Goal: Task Accomplishment & Management: Manage account settings

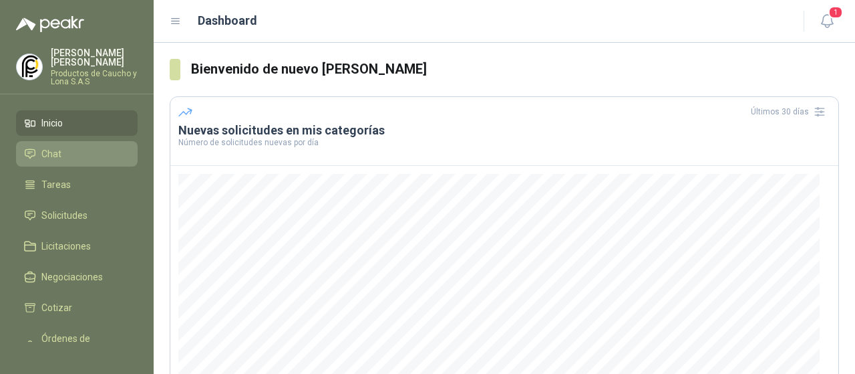
click at [64, 146] on li "Chat" at bounding box center [77, 153] width 106 height 15
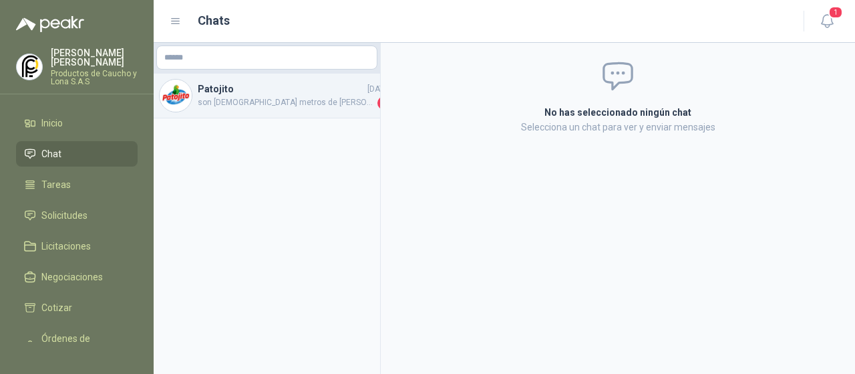
click at [229, 109] on span "son [DEMOGRAPHIC_DATA] metros de [PERSON_NAME]" at bounding box center [286, 102] width 177 height 13
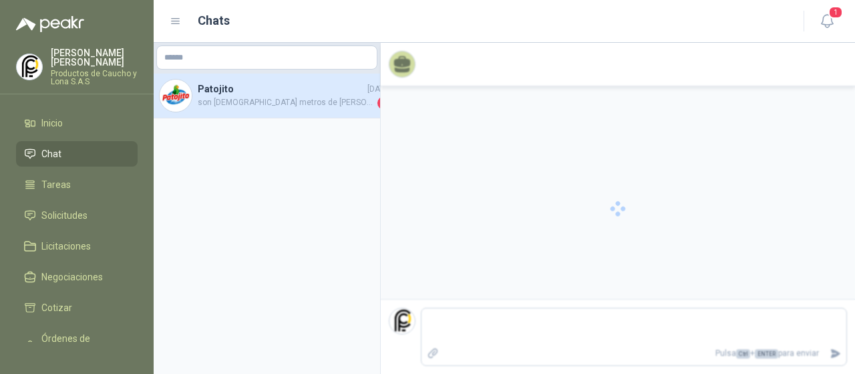
scroll to position [27, 0]
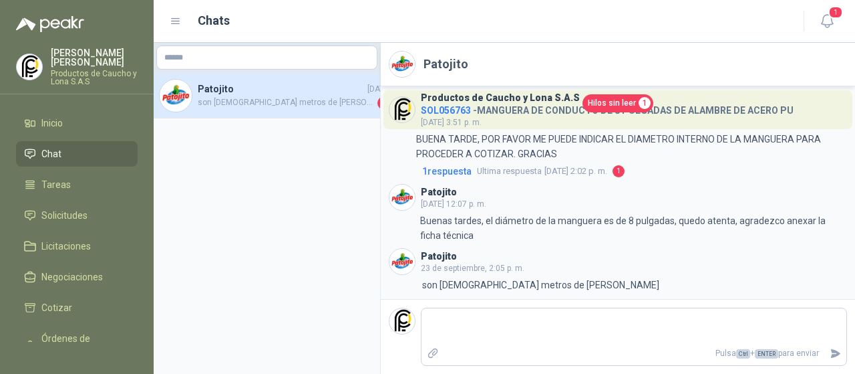
click at [609, 108] on span "Hilos sin leer" at bounding box center [612, 103] width 48 height 13
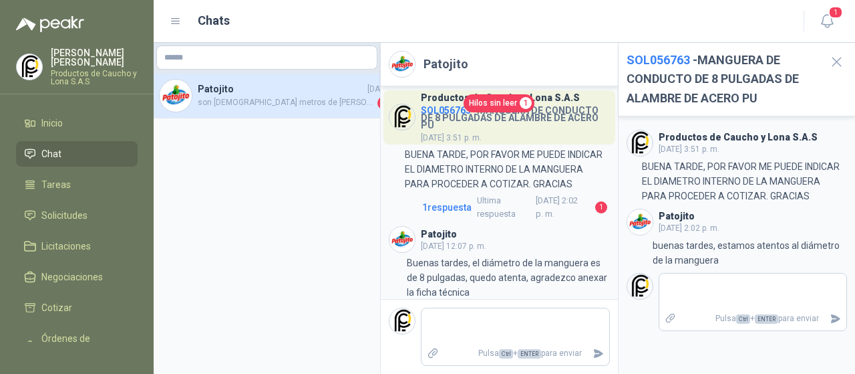
click at [270, 87] on h4 "Patojito" at bounding box center [281, 89] width 167 height 15
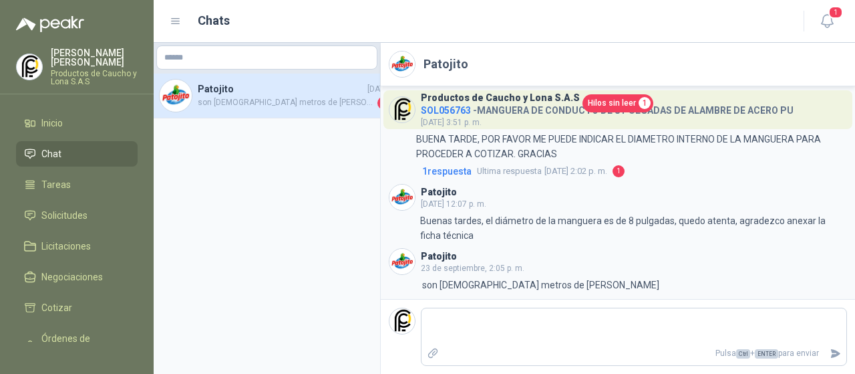
click at [429, 110] on div "Hilos sin leer 1" at bounding box center [618, 103] width 458 height 18
drag, startPoint x: 469, startPoint y: 107, endPoint x: 453, endPoint y: 110, distance: 16.3
click at [453, 110] on div "Hilos sin leer 1" at bounding box center [618, 103] width 458 height 18
click at [479, 109] on div "Hilos sin leer 1" at bounding box center [618, 103] width 458 height 18
drag, startPoint x: 472, startPoint y: 107, endPoint x: 434, endPoint y: 107, distance: 37.4
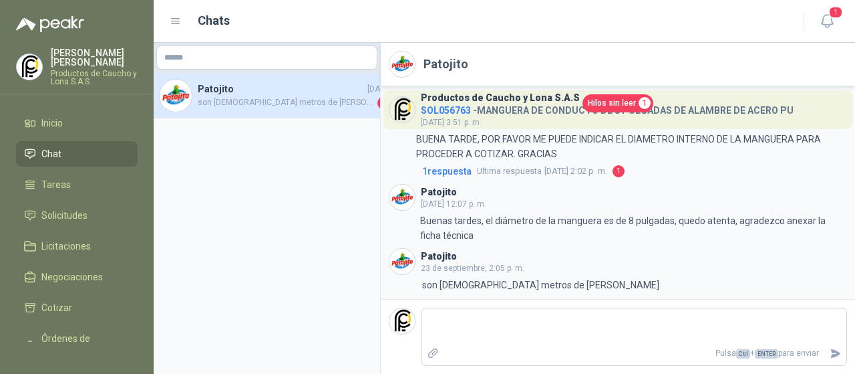
click at [434, 107] on div "Hilos sin leer 1" at bounding box center [618, 103] width 458 height 18
click at [63, 208] on span "Solicitudes" at bounding box center [64, 215] width 46 height 15
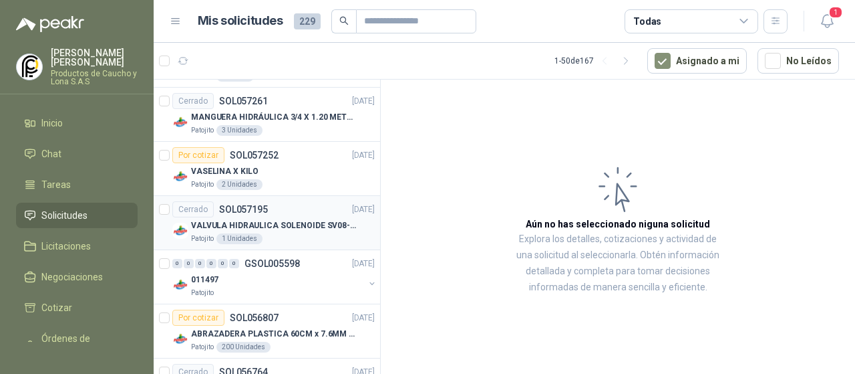
scroll to position [535, 0]
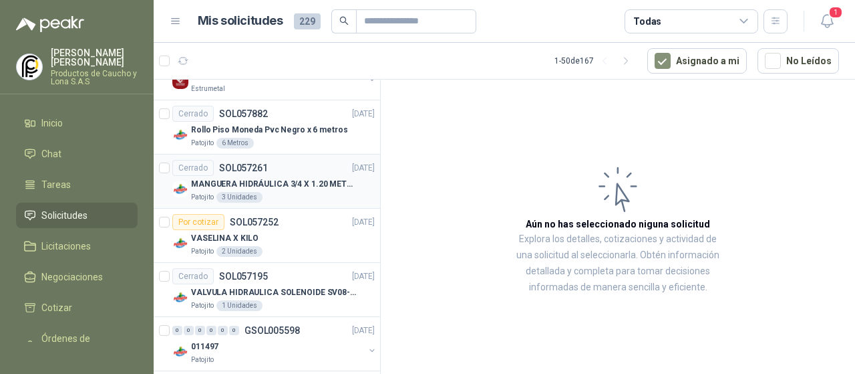
click at [262, 192] on div "Patojito 3 Unidades" at bounding box center [283, 197] width 184 height 11
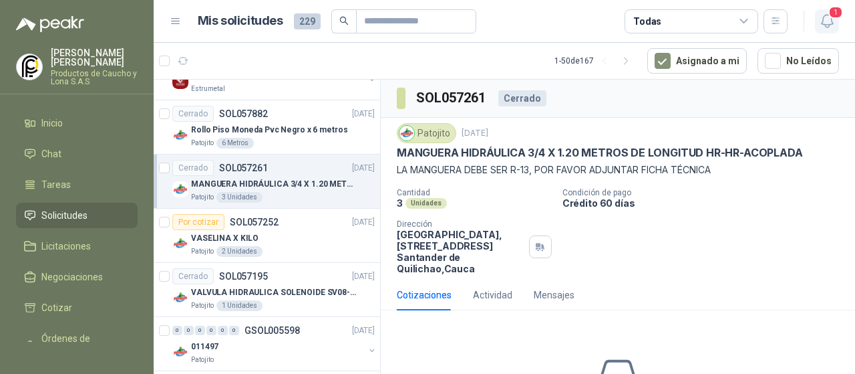
click at [831, 25] on icon "button" at bounding box center [827, 21] width 17 height 17
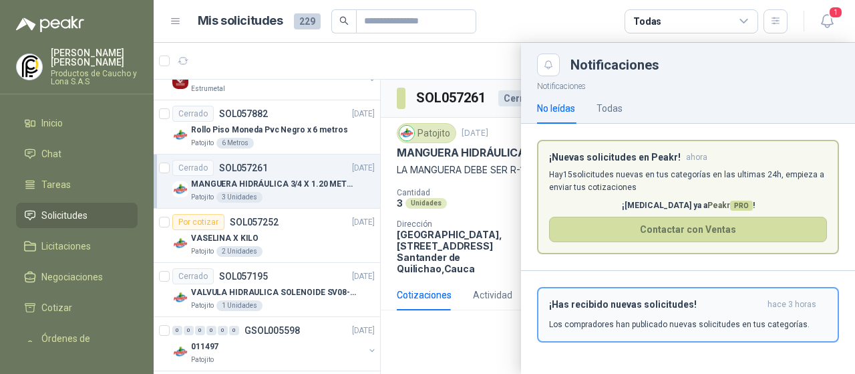
click at [594, 306] on h3 "¡Has recibido nuevas solicitudes!" at bounding box center [655, 304] width 213 height 11
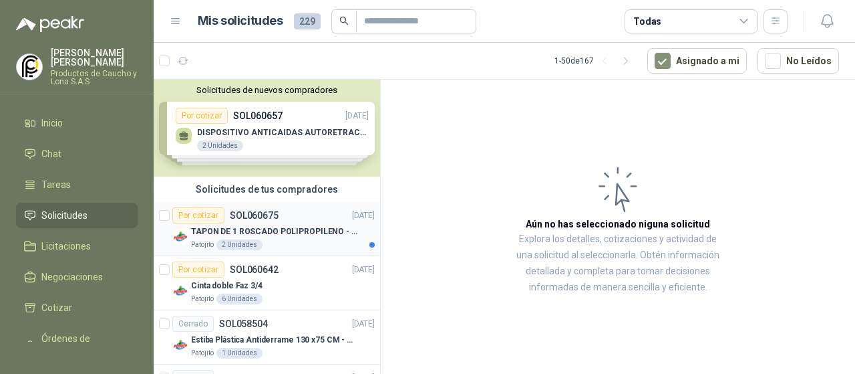
click at [289, 230] on p "TAPON DE 1 ROSCADO POLIPROPILENO - HEMBRA NPT" at bounding box center [274, 231] width 166 height 13
